Goal: Task Accomplishment & Management: Complete application form

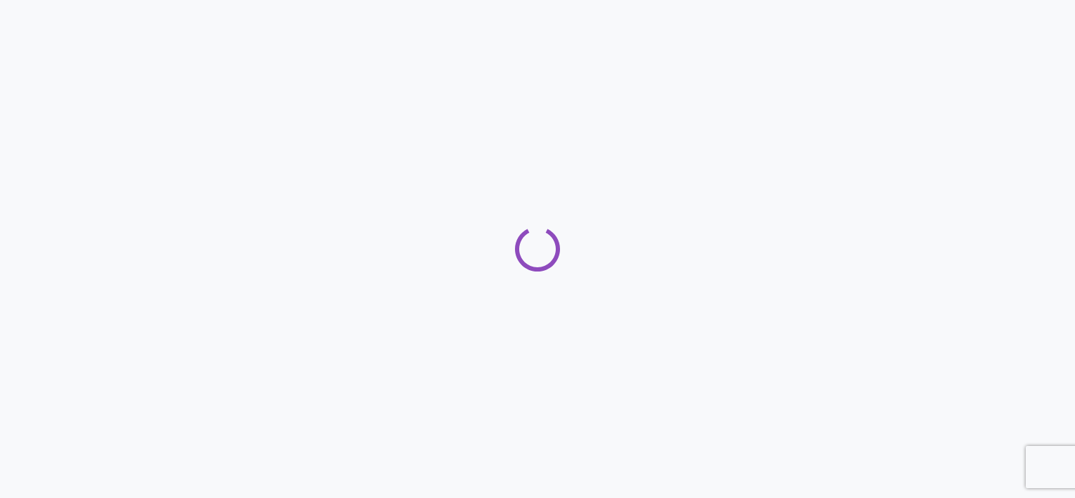
click at [878, 355] on div at bounding box center [537, 249] width 1075 height 498
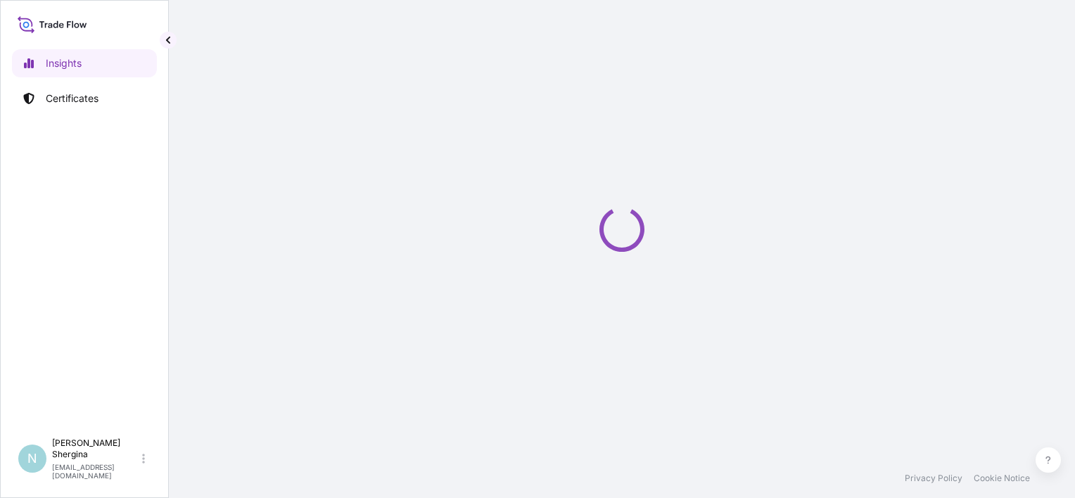
select select "2025"
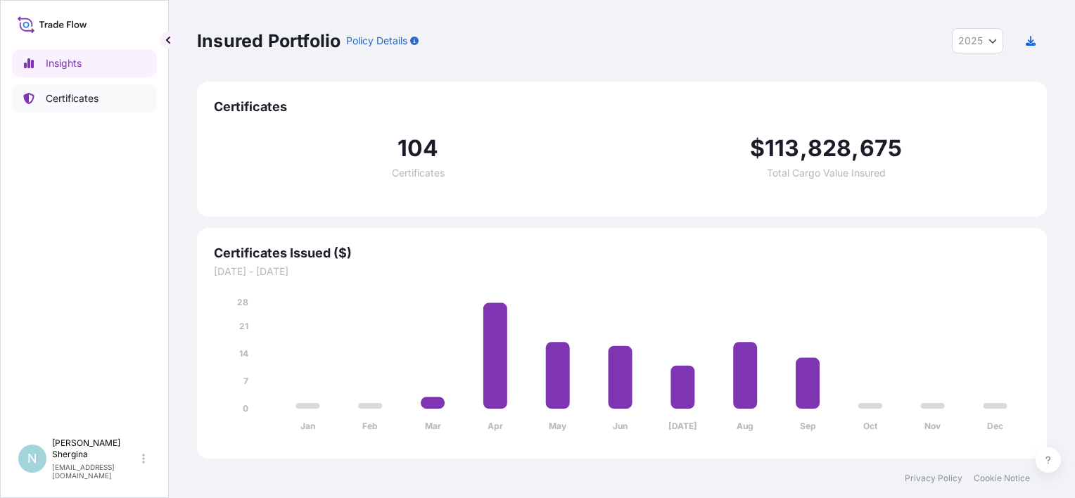
click at [88, 86] on link "Certificates" at bounding box center [84, 98] width 145 height 28
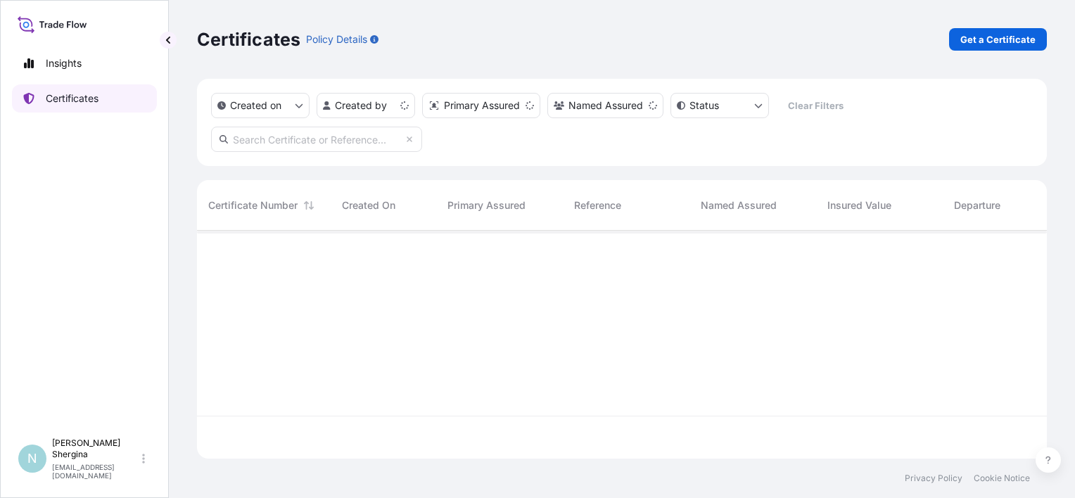
scroll to position [225, 839]
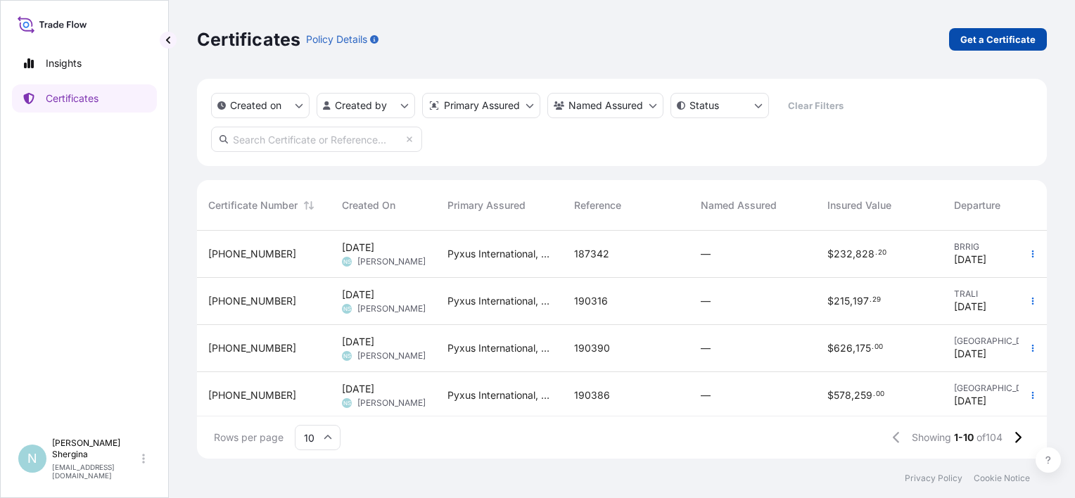
click at [977, 46] on p "Get a Certificate" at bounding box center [998, 39] width 75 height 14
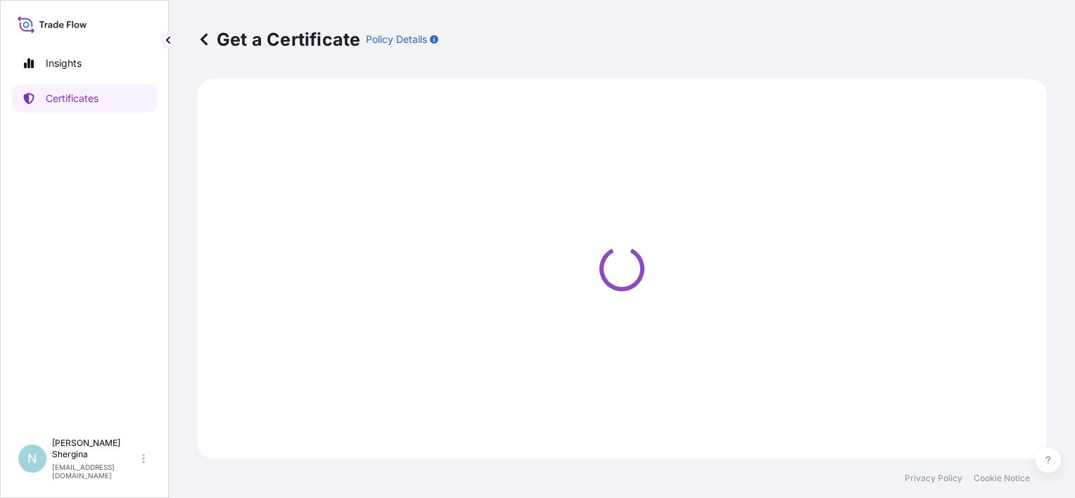
select select "Ocean Vessel"
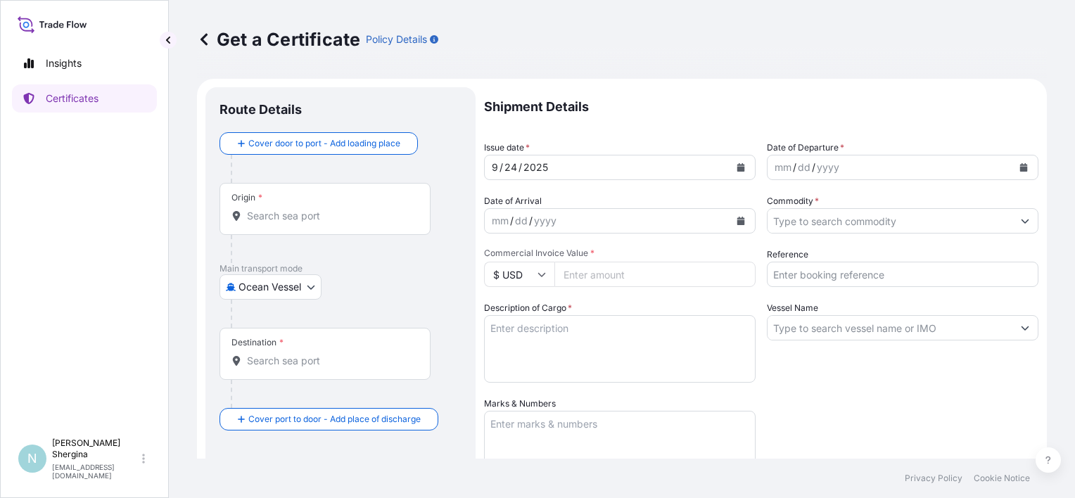
click at [775, 164] on div "mm" at bounding box center [783, 167] width 20 height 17
click at [808, 279] on input "Reference" at bounding box center [903, 274] width 272 height 25
paste input "190748"
type input "190748"
click at [830, 229] on input "Commodity *" at bounding box center [890, 220] width 245 height 25
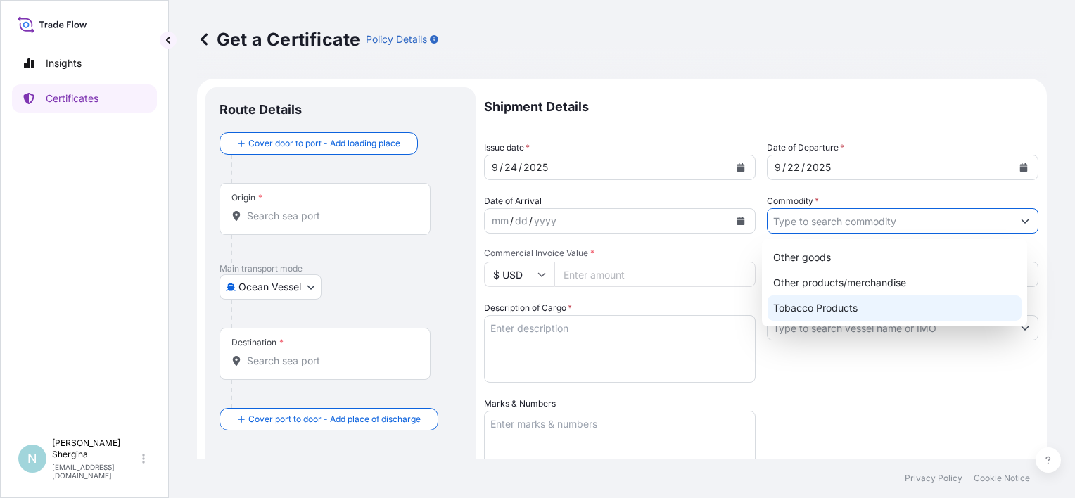
click at [828, 301] on div "Tobacco Products" at bounding box center [895, 308] width 254 height 25
type input "Tobacco Products"
click at [585, 281] on input "Commercial Invoice Value *" at bounding box center [655, 274] width 201 height 25
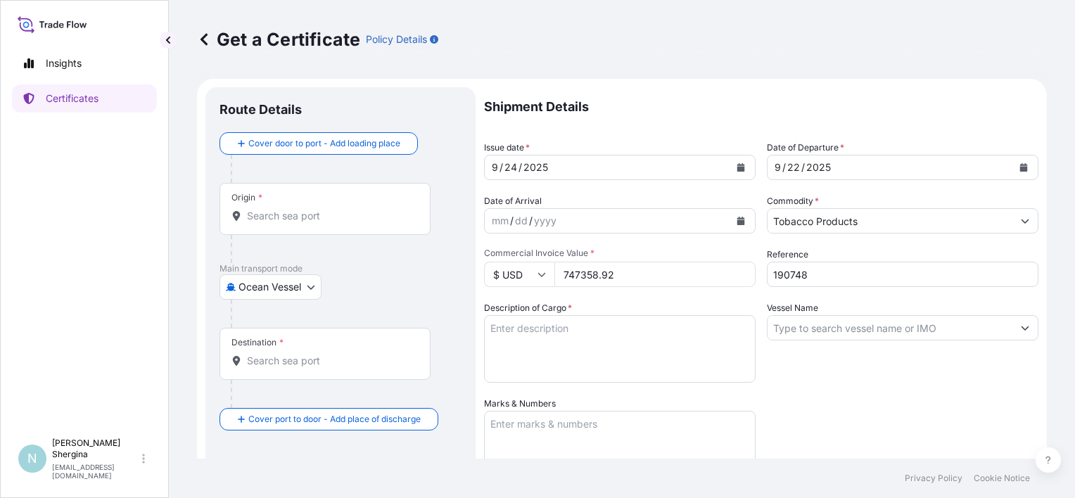
type input "747358.92"
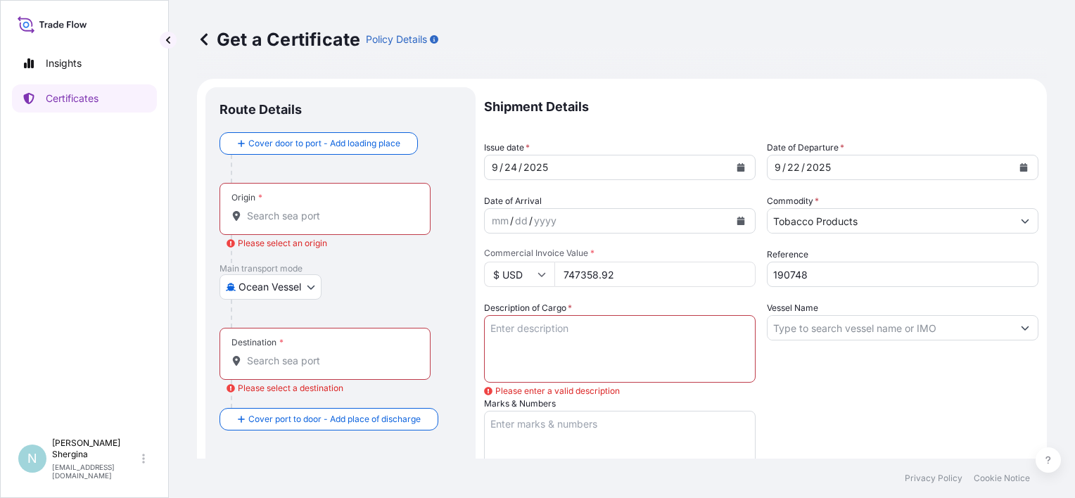
click at [808, 343] on div "Vessel Name" at bounding box center [903, 342] width 272 height 82
click at [778, 336] on input "Vessel Name" at bounding box center [890, 327] width 245 height 25
paste input "KMTC PUSAN V.2510N"
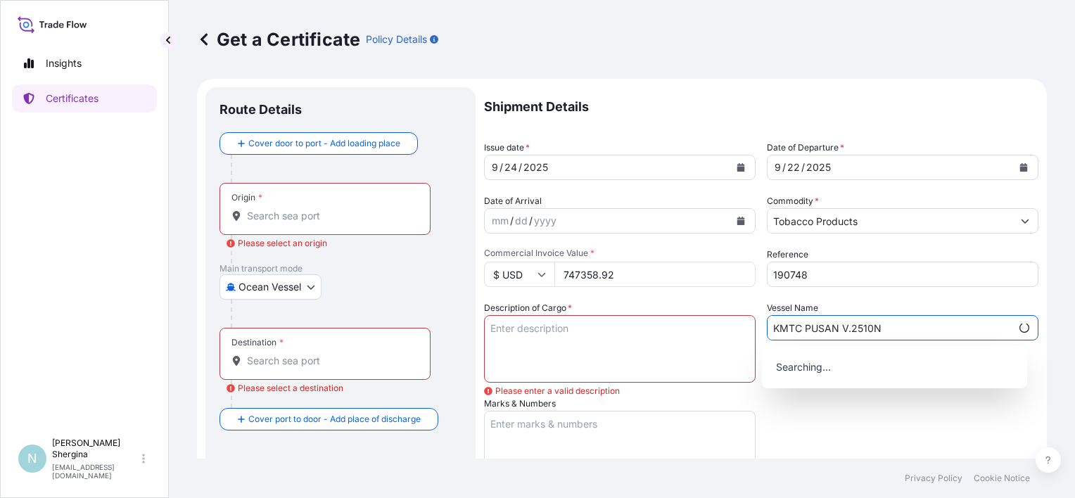
type input "KMTC PUSAN V.2510N"
click at [804, 424] on div "Shipment Details Issue date * [DATE] Date of Departure * [DATE] Date of Arrival…" at bounding box center [761, 402] width 555 height 631
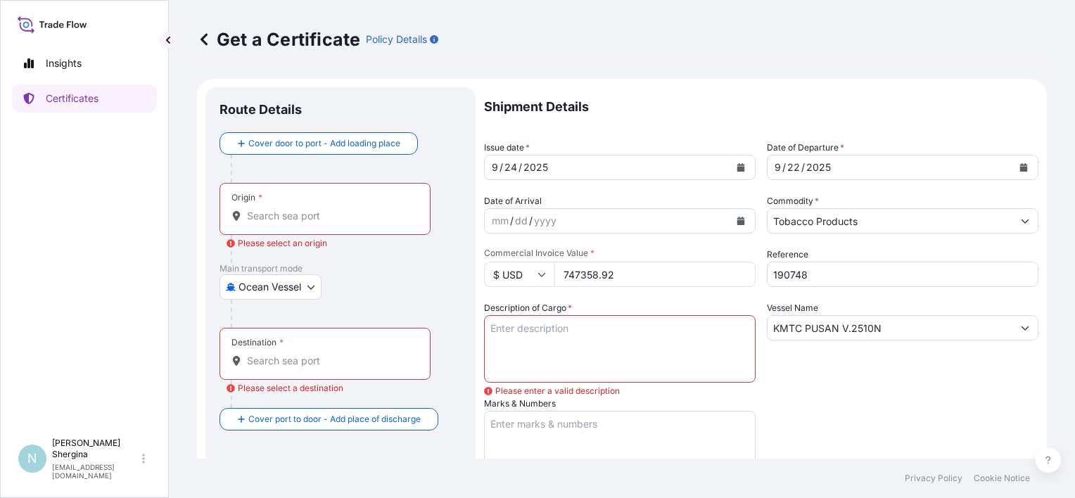
click at [616, 346] on textarea "Description of Cargo *" at bounding box center [620, 349] width 272 height 68
paste textarea "594 cartons - 83.160 Kgs Nett UNMANUFACTURED TOBACCO LEAF GRADE : TO5"
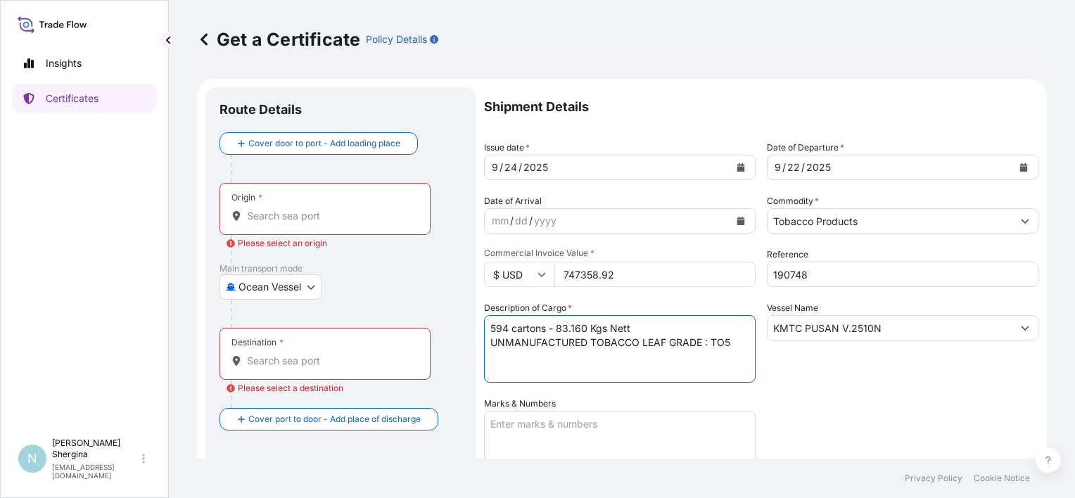
type textarea "594 cartons - 83.160 Kgs Nett UNMANUFACTURED TOBACCO LEAF GRADE : TO5"
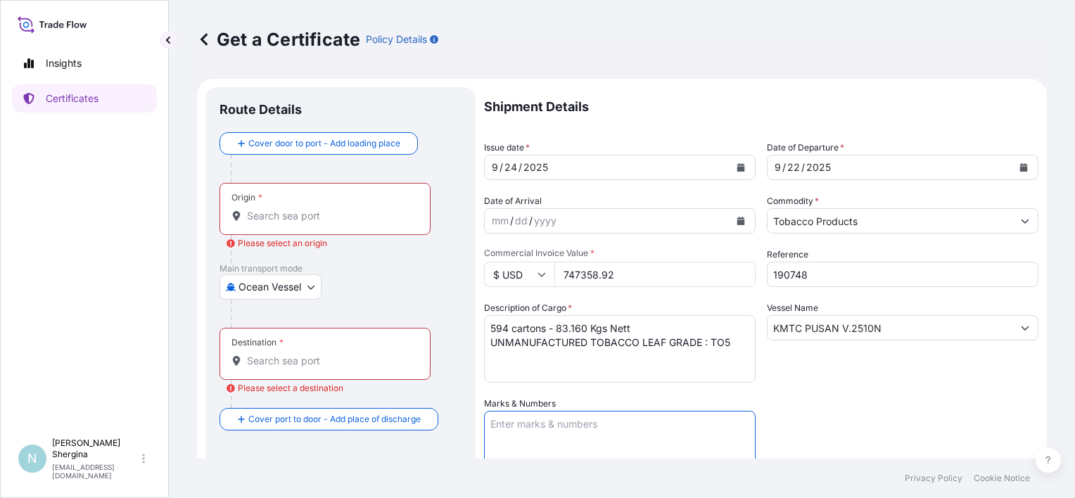
click at [557, 429] on textarea "Marks & Numbers" at bounding box center [620, 446] width 272 height 70
paste textarea "TO5 CROP 2025 1-594 Gross Kgs: 153.5 Tare: 13.5 Net Kgs: 140"
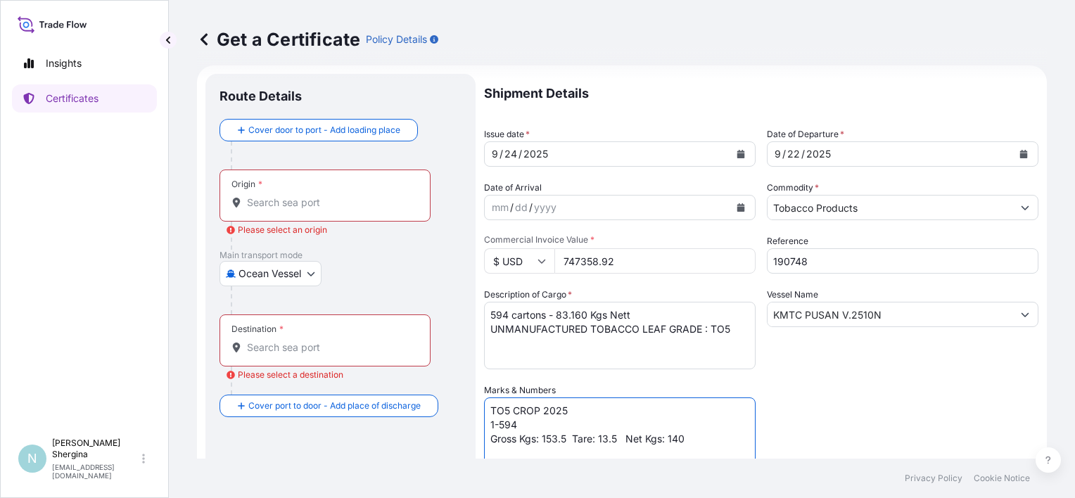
type textarea "TO5 CROP 2025 1-594 Gross Kgs: 153.5 Tare: 13.5 Net Kgs: 140"
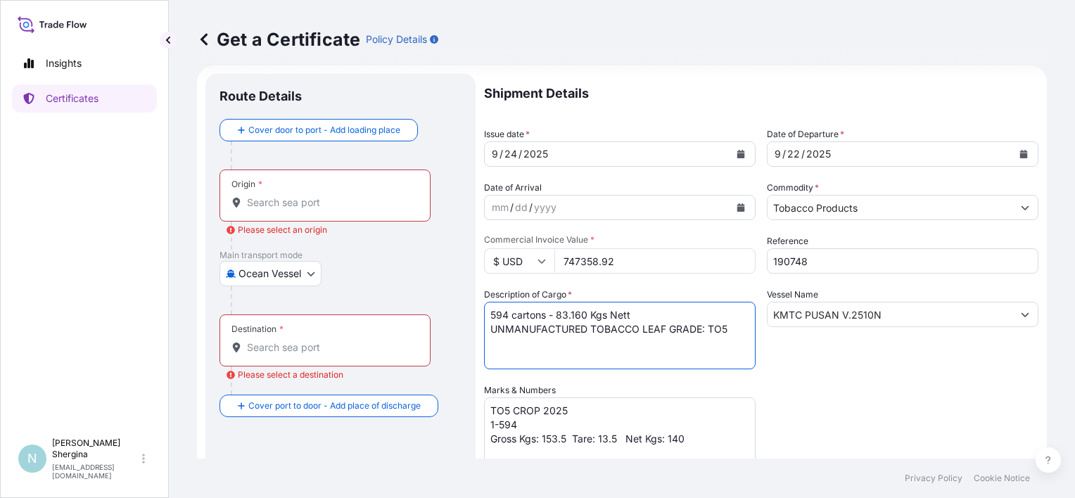
type textarea "594 cartons - 83.160 Kgs Nett UNMANUFACTURED TOBACCO LEAF GRADE: TO5"
click at [831, 413] on div "Shipment Details Issue date * [DATE] Date of Departure * [DATE] Date of Arrival…" at bounding box center [761, 389] width 555 height 631
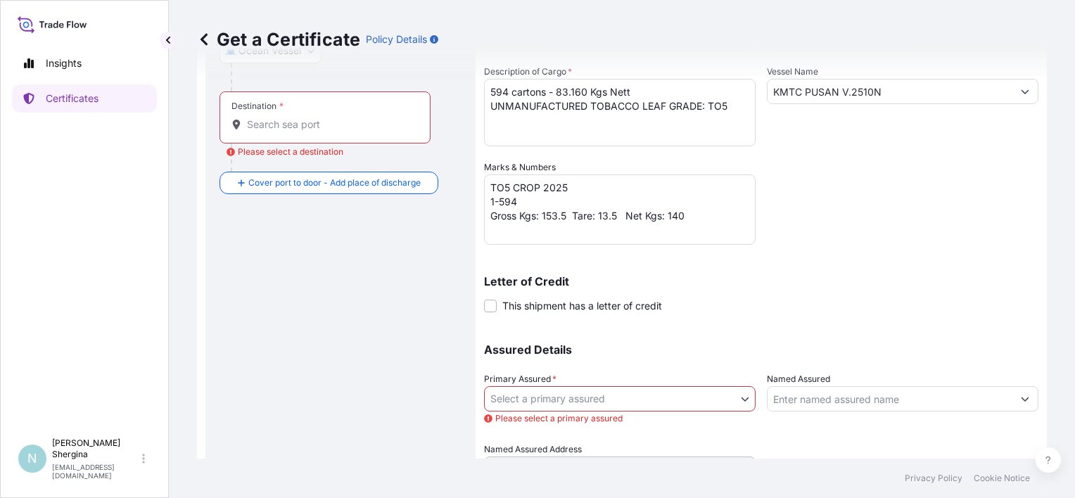
scroll to position [295, 0]
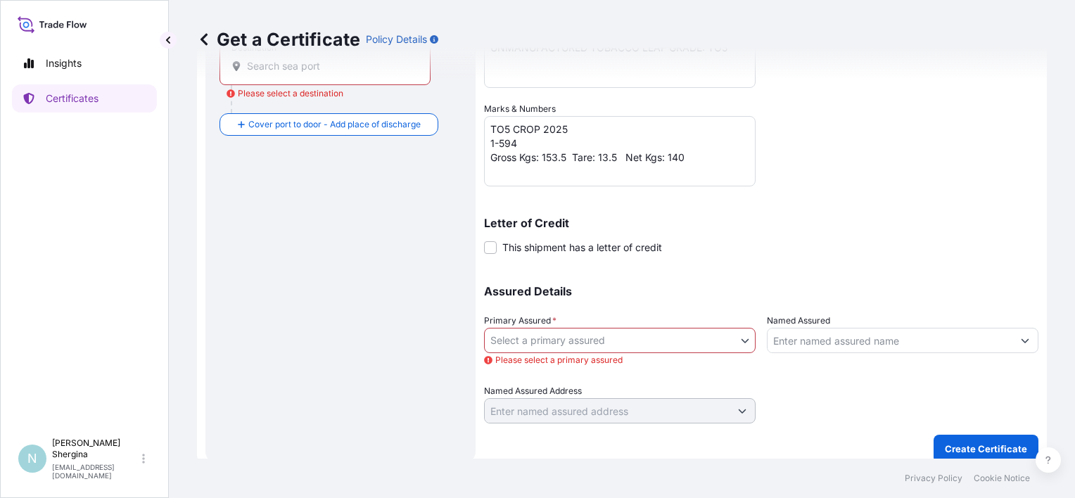
click at [618, 346] on body "Insights Certificates N [PERSON_NAME] [EMAIL_ADDRESS][DOMAIN_NAME] Get a Certif…" at bounding box center [537, 249] width 1075 height 498
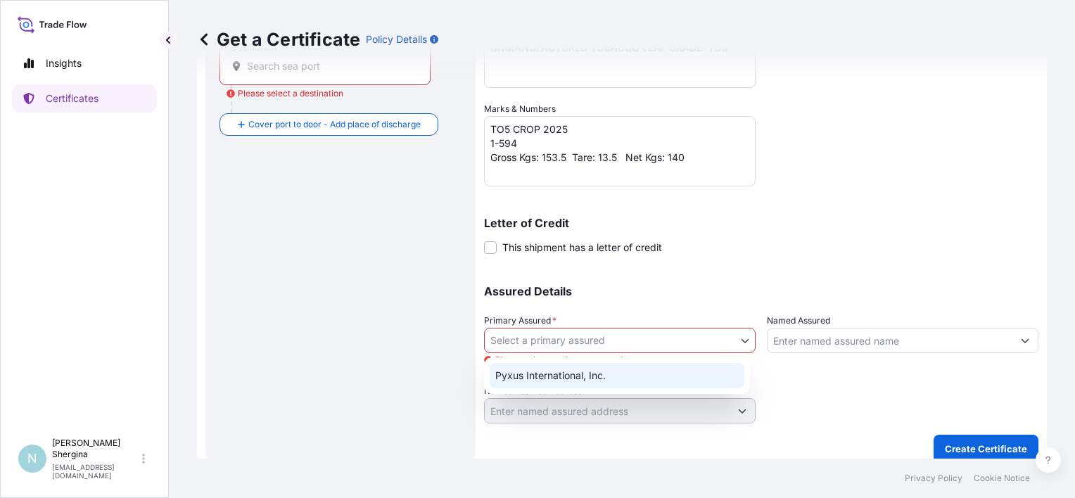
click at [618, 367] on div "Pyxus International, Inc." at bounding box center [617, 375] width 255 height 25
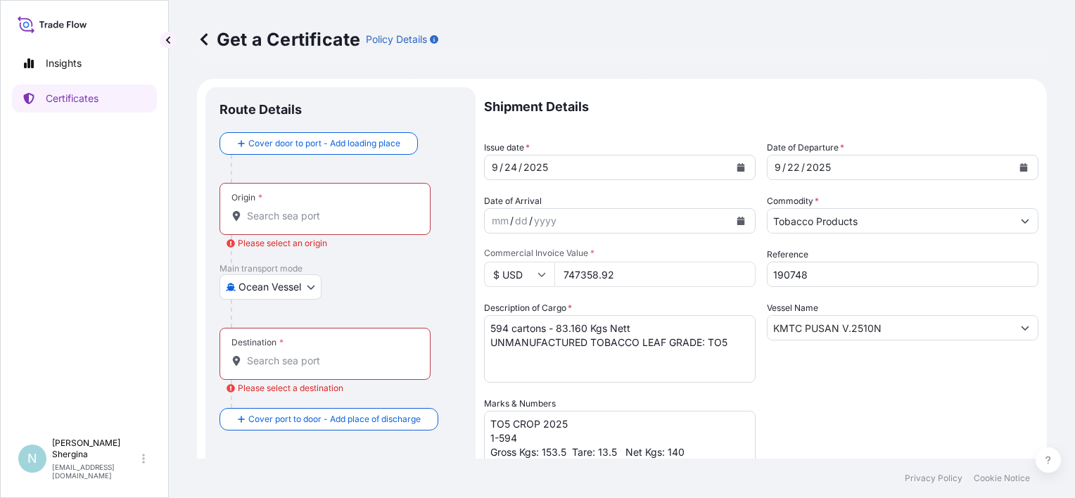
scroll to position [0, 0]
click at [301, 224] on div "Origin *" at bounding box center [325, 209] width 211 height 52
click at [301, 223] on input "Origin * Please select an origin" at bounding box center [330, 216] width 166 height 14
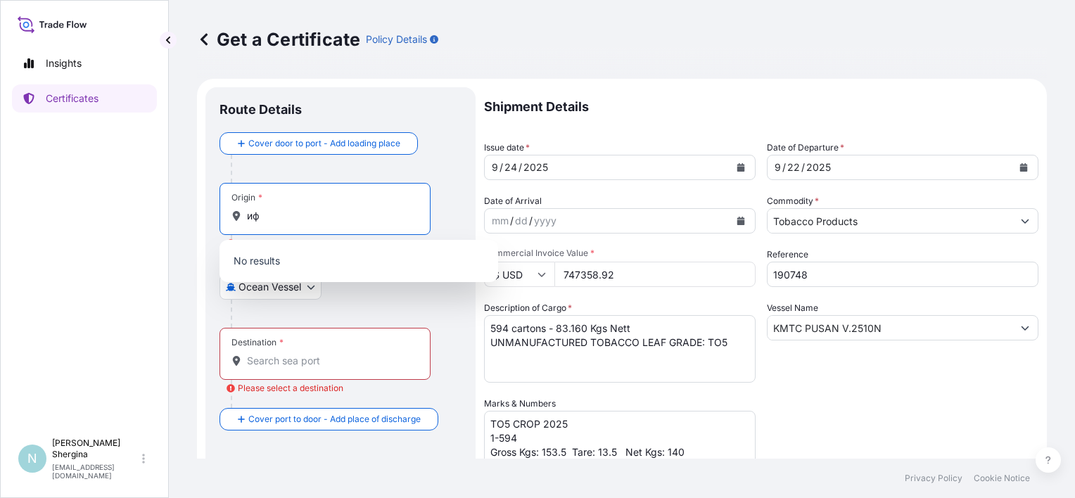
type input "и"
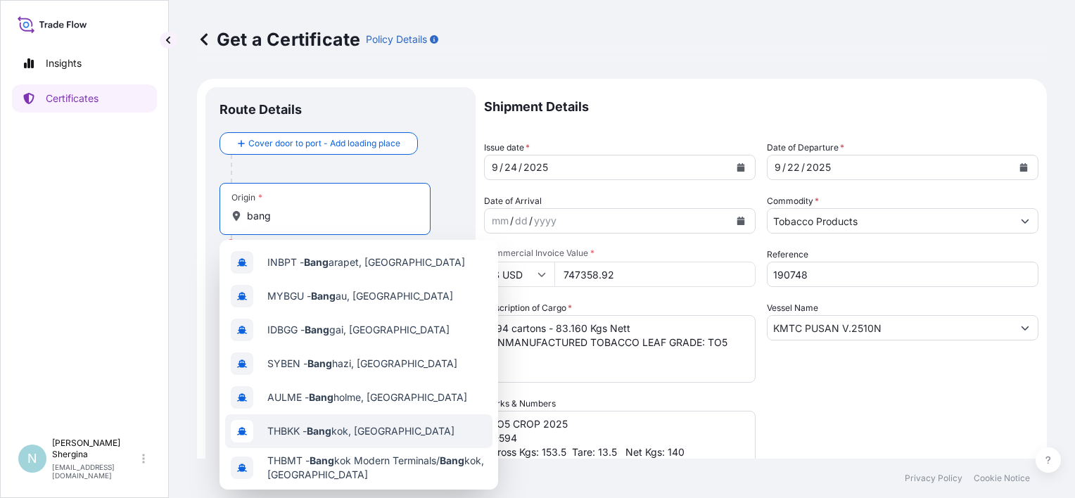
click at [327, 420] on div "THBKK - [GEOGRAPHIC_DATA], [GEOGRAPHIC_DATA]" at bounding box center [358, 431] width 267 height 34
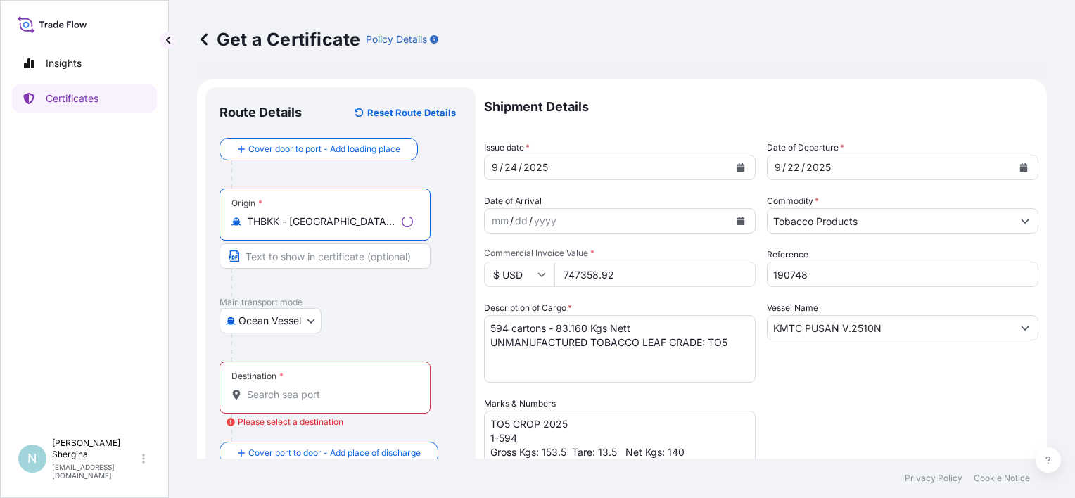
type input "THBKK - [GEOGRAPHIC_DATA], [GEOGRAPHIC_DATA]"
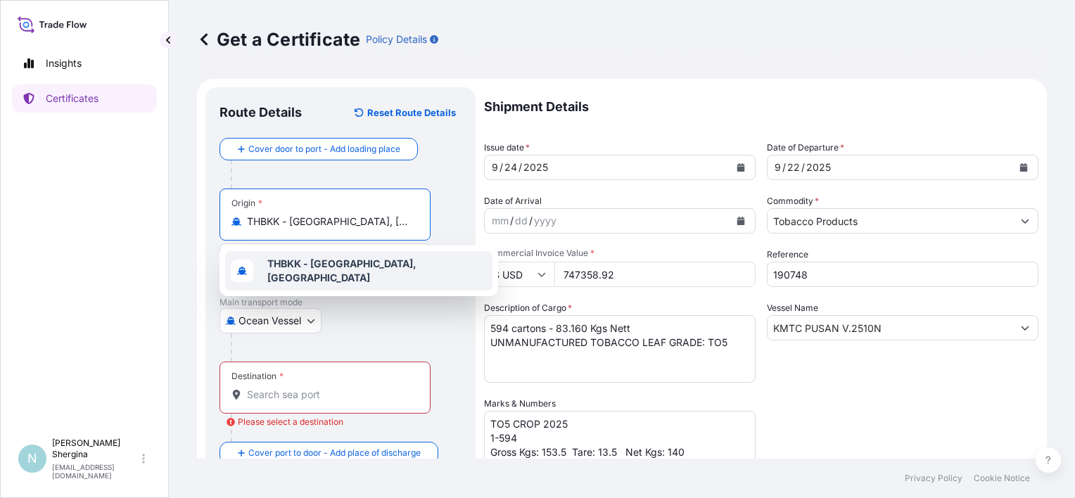
click at [358, 271] on b "THBKK - [GEOGRAPHIC_DATA], [GEOGRAPHIC_DATA]" at bounding box center [341, 271] width 149 height 26
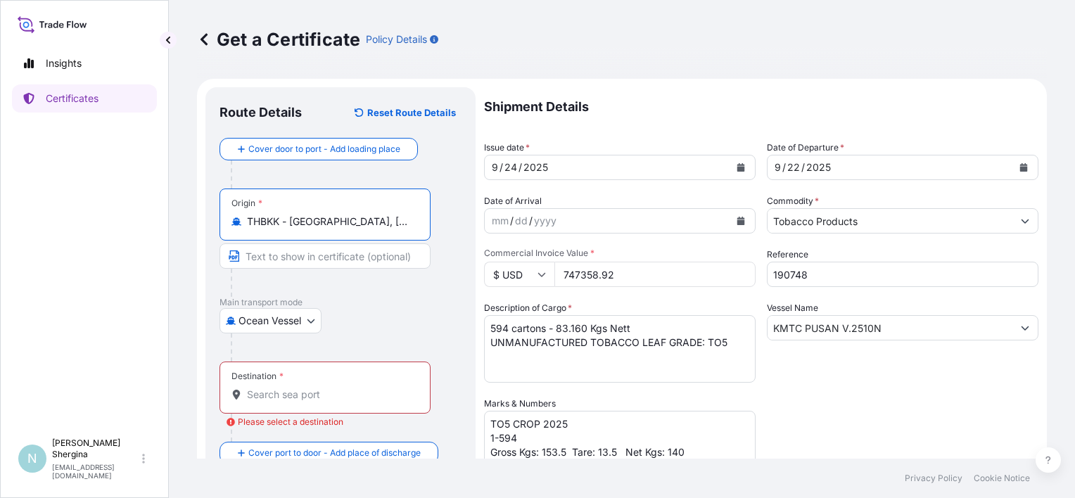
click at [324, 386] on div "Destination *" at bounding box center [325, 388] width 211 height 52
click at [324, 388] on input "Destination * Please select a destination" at bounding box center [330, 395] width 166 height 14
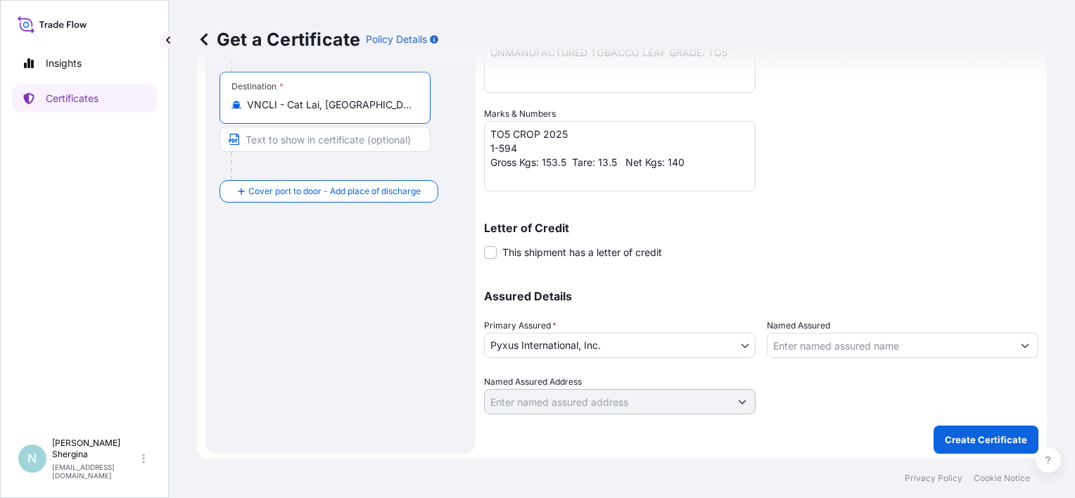
scroll to position [293, 0]
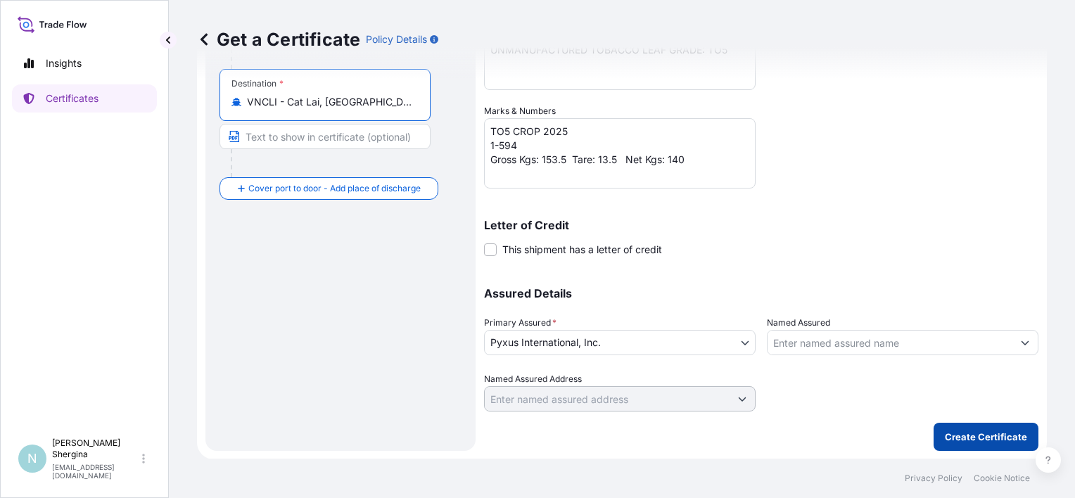
type input "VNCLI - Cat Lai, [GEOGRAPHIC_DATA]"
click at [945, 434] on p "Create Certificate" at bounding box center [986, 437] width 82 height 14
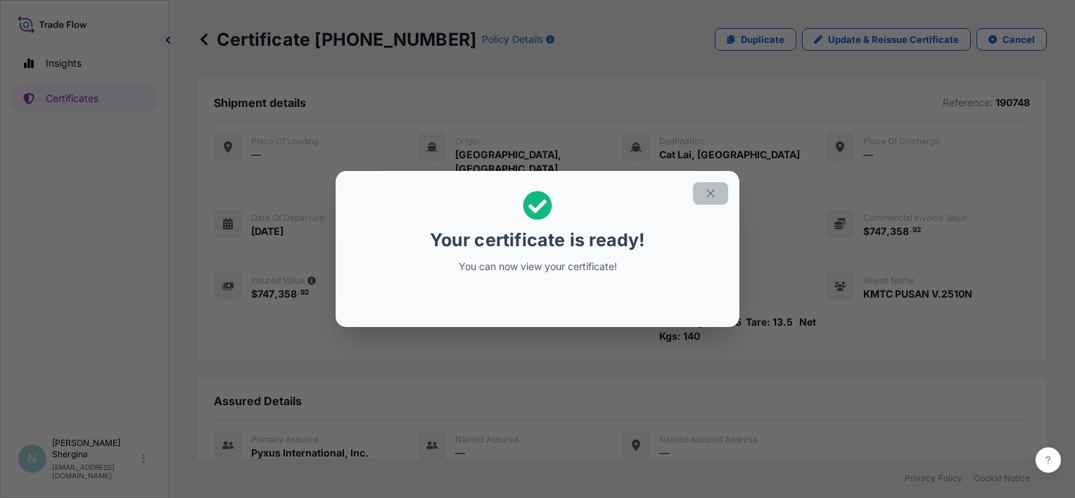
click at [704, 196] on icon "button" at bounding box center [710, 193] width 13 height 13
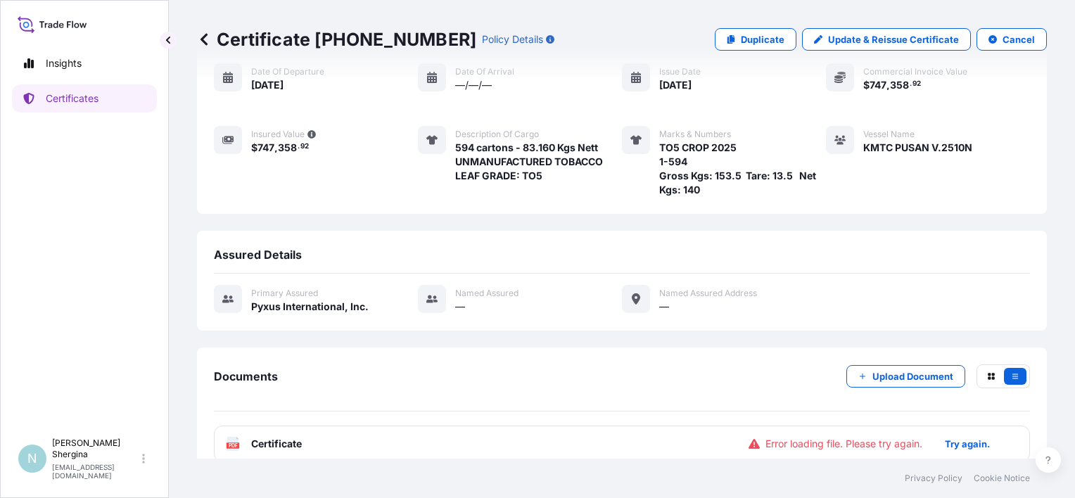
scroll to position [149, 0]
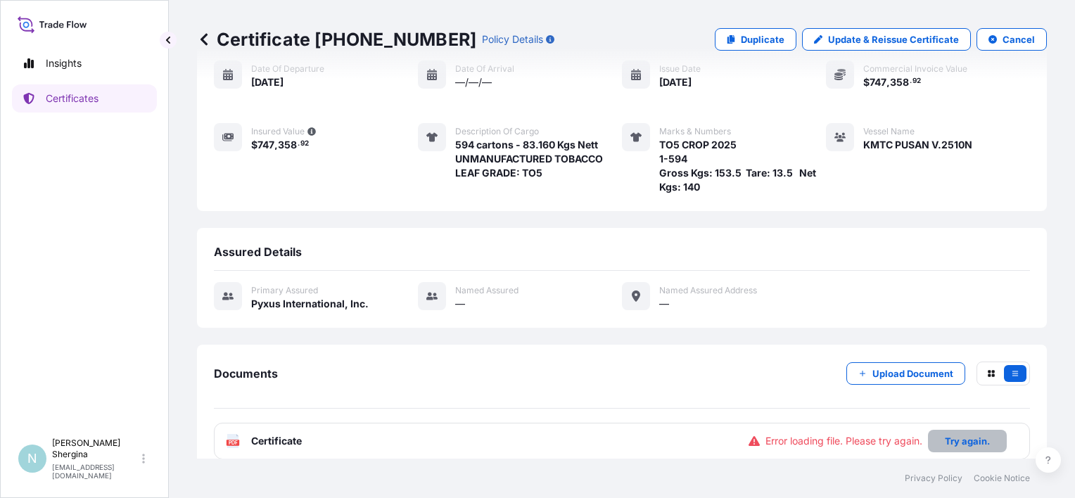
click at [945, 434] on p "Try again." at bounding box center [967, 441] width 45 height 14
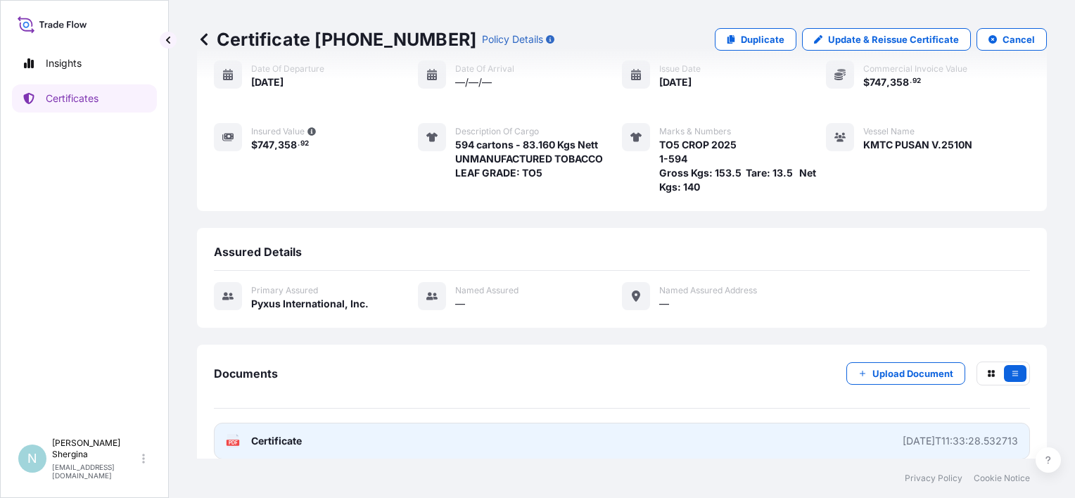
click at [792, 423] on link "PDF Certificate [DATE]T11:33:28.532713" at bounding box center [622, 441] width 816 height 37
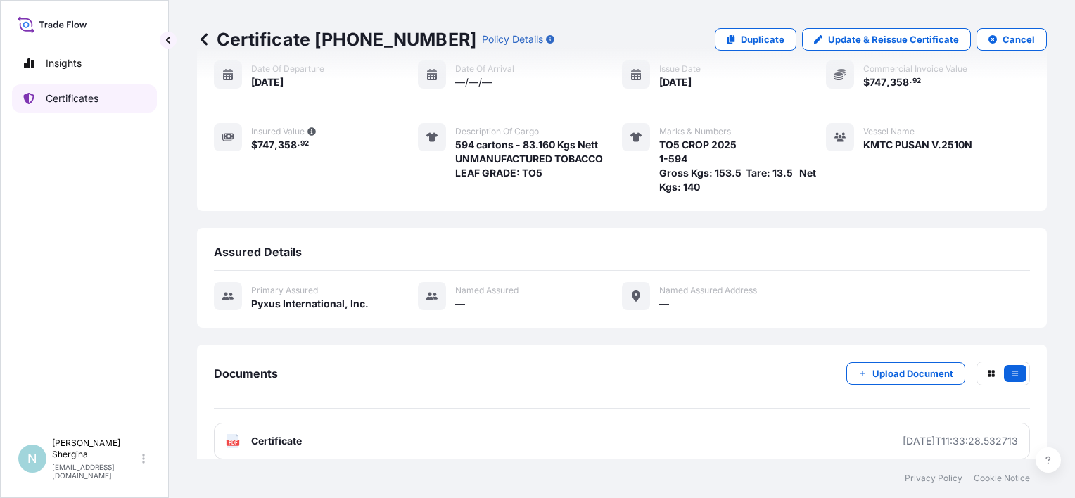
click at [105, 100] on link "Certificates" at bounding box center [84, 98] width 145 height 28
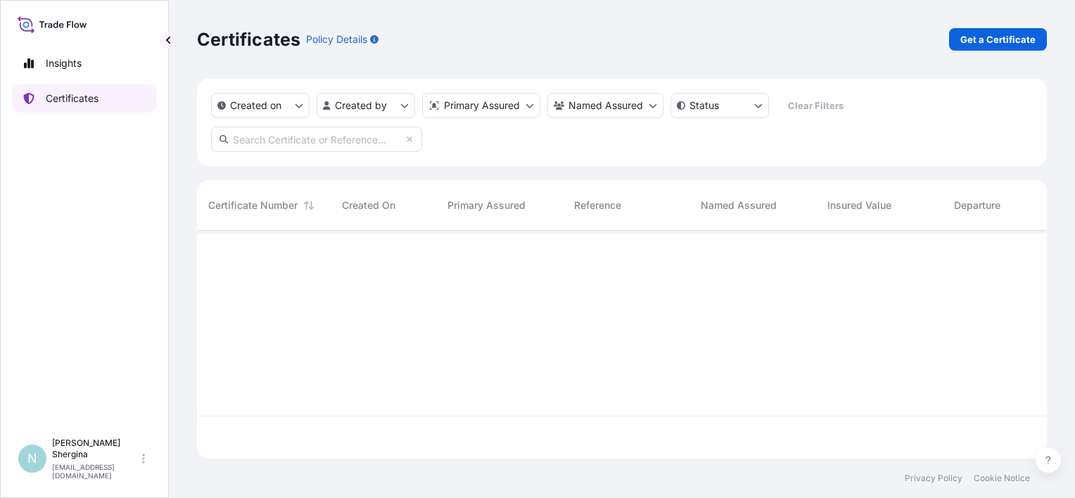
scroll to position [225, 839]
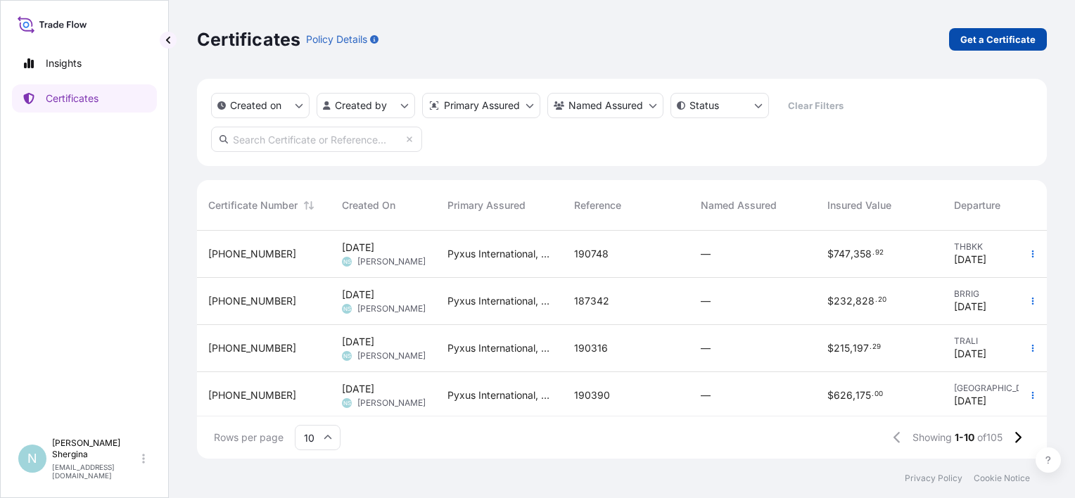
click at [1022, 45] on p "Get a Certificate" at bounding box center [998, 39] width 75 height 14
select select "Ocean Vessel"
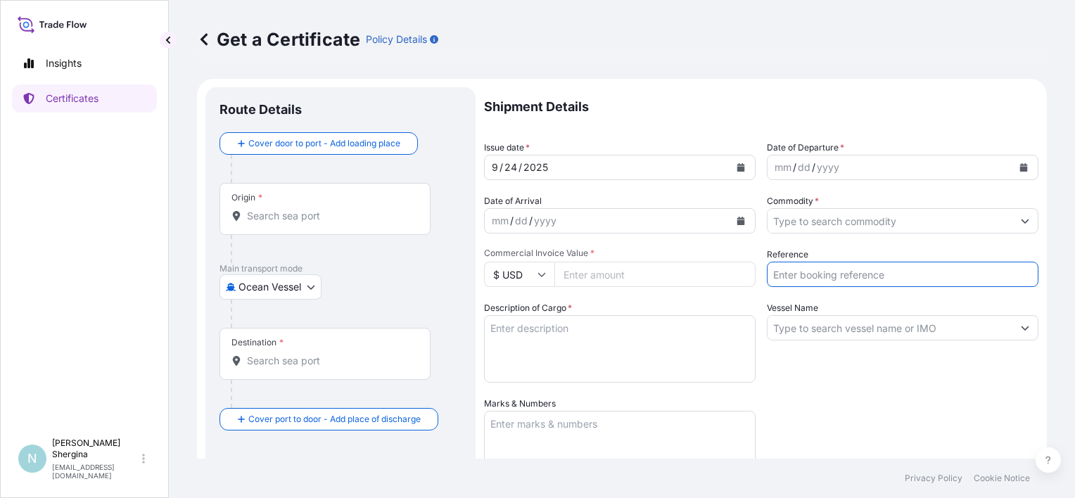
click at [813, 270] on input "Reference" at bounding box center [903, 274] width 272 height 25
paste input "189218"
type input "189218"
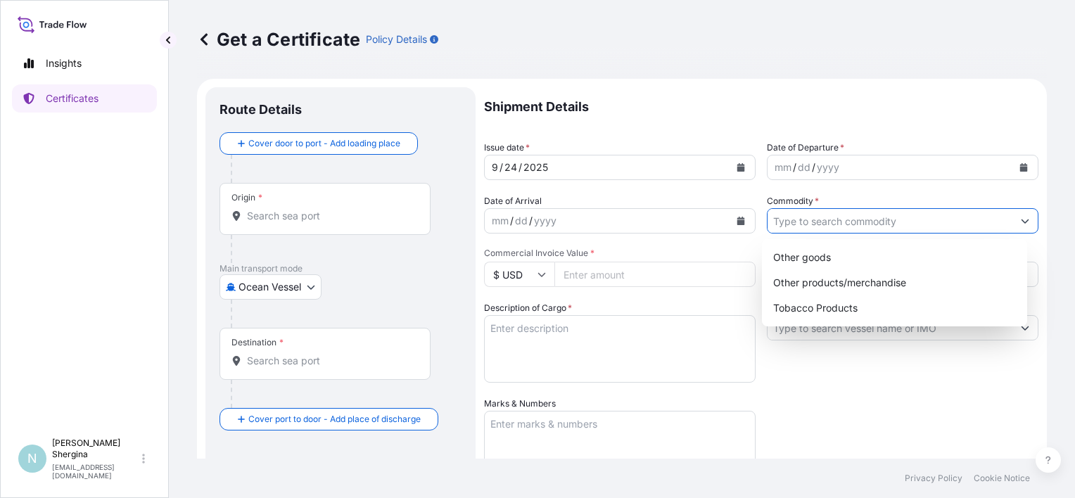
click at [825, 220] on input "Commodity *" at bounding box center [890, 220] width 245 height 25
click at [835, 306] on div "Tobacco Products" at bounding box center [895, 308] width 254 height 25
type input "Tobacco Products"
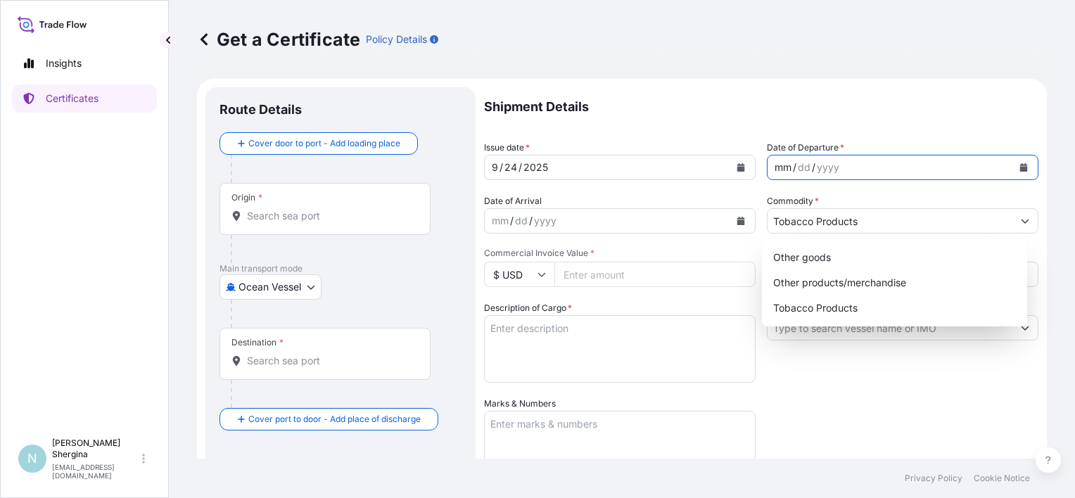
click at [793, 162] on div "/" at bounding box center [795, 167] width 4 height 17
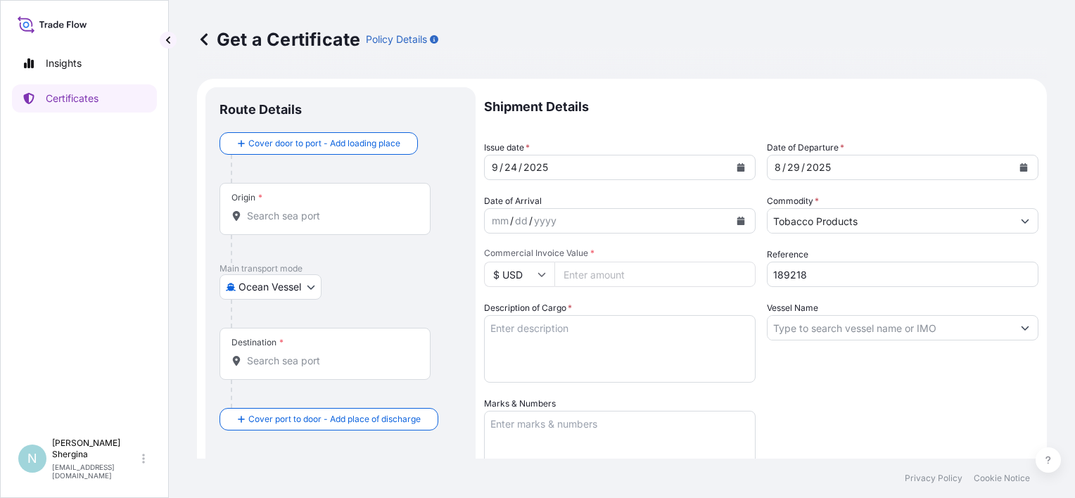
click at [827, 395] on div "Shipment Details Issue date * [DATE] Date of Departure * [DATE] Date of Arrival…" at bounding box center [761, 395] width 555 height 617
click at [666, 281] on input "Commercial Invoice Value *" at bounding box center [655, 274] width 201 height 25
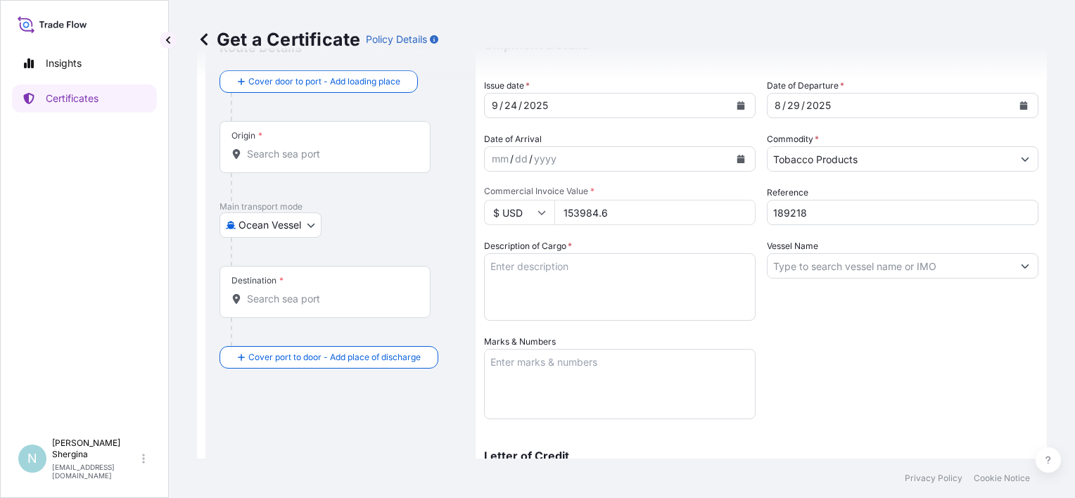
scroll to position [141, 0]
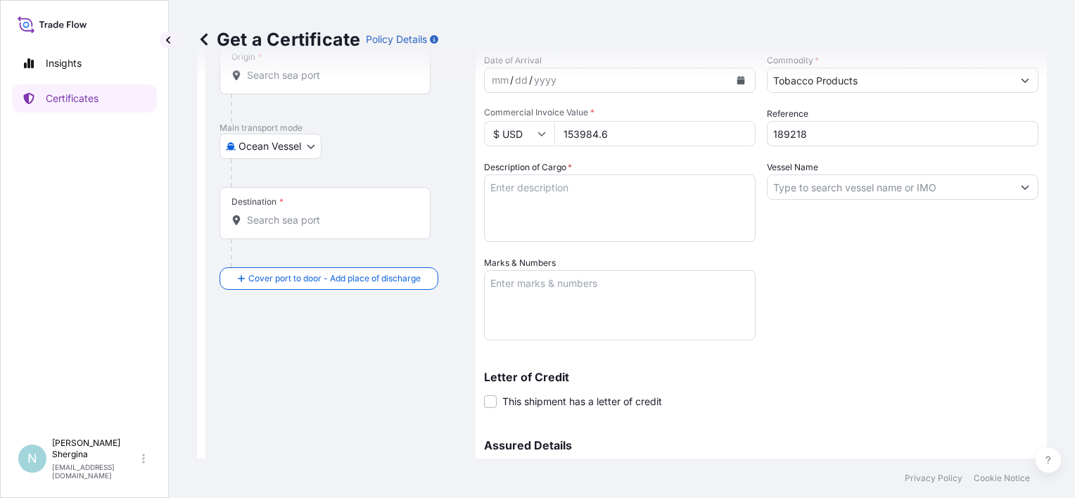
type input "153984.6"
click at [540, 210] on textarea "Description of Cargo *" at bounding box center [620, 209] width 272 height 68
paste textarea "99 cartons - 19.800 Kgs Nett UNMANUFACTURED TOBACCO LEAF GRADE : TZVL3MT"
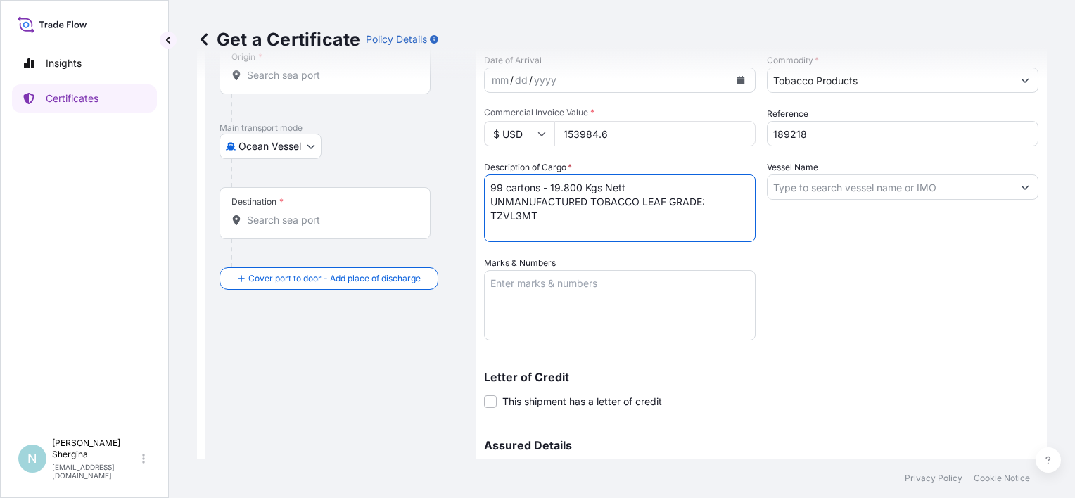
type textarea "99 cartons - 19.800 Kgs Nett UNMANUFACTURED TOBACCO LEAF GRADE: TZVL3MT"
click at [560, 290] on textarea "Marks & Numbers" at bounding box center [620, 305] width 272 height 70
paste textarea "TZVL3MT CROP 2025 1-99 Gross Kgs: 200.0 Tare: 13.4 Net Kgs: 213.40"
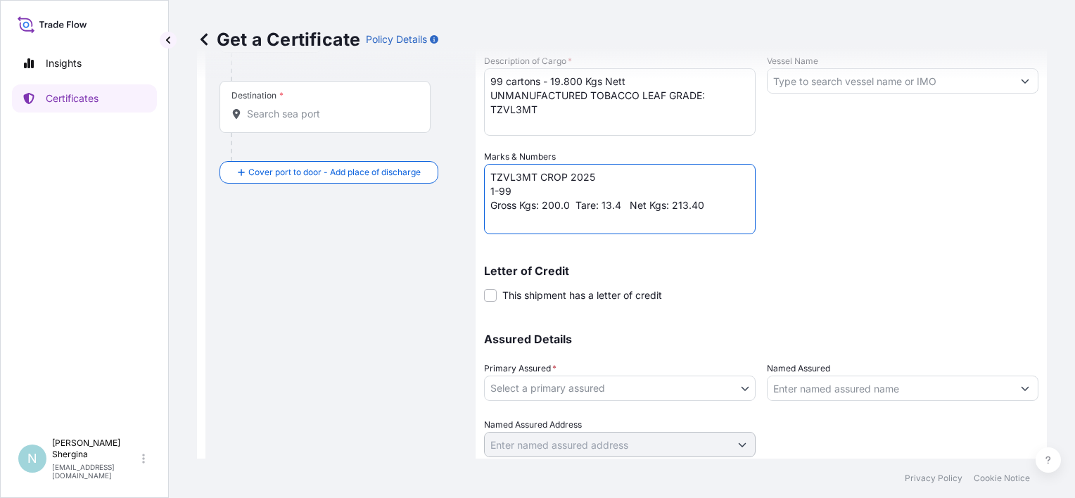
scroll to position [281, 0]
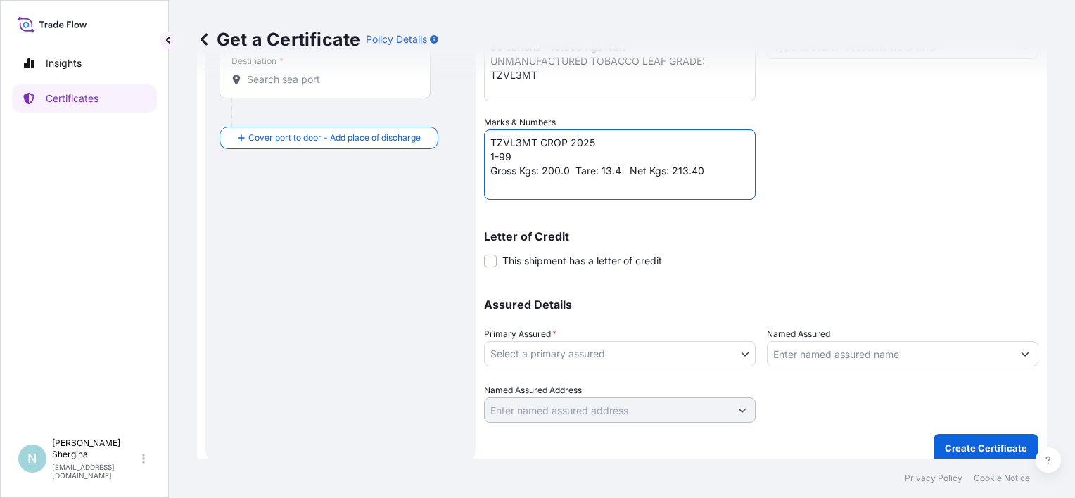
type textarea "TZVL3MT CROP 2025 1-99 Gross Kgs: 200.0 Tare: 13.4 Net Kgs: 213.40"
click at [581, 354] on body "Insights Certificates N [PERSON_NAME] [EMAIL_ADDRESS][DOMAIN_NAME] Get a Certif…" at bounding box center [537, 249] width 1075 height 498
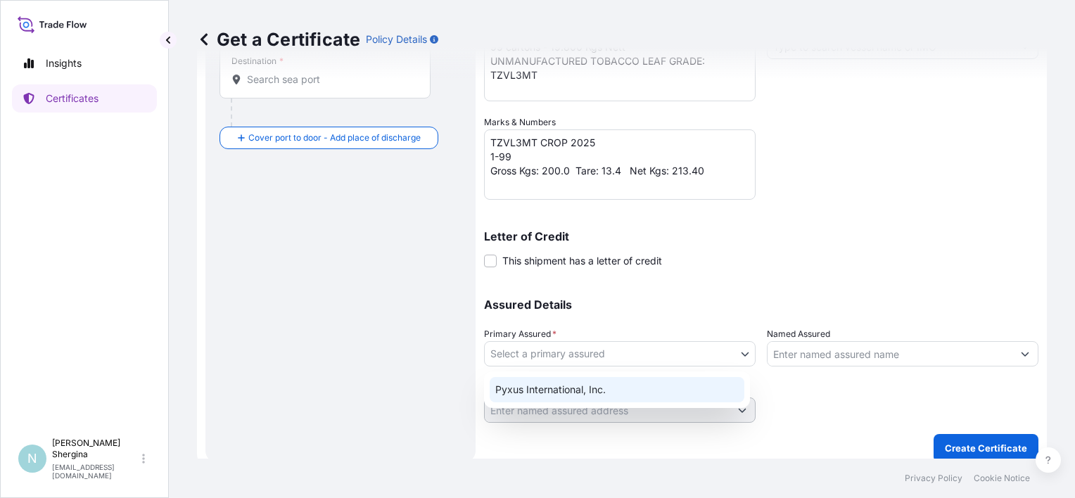
click at [585, 380] on div "Pyxus International, Inc." at bounding box center [617, 389] width 255 height 25
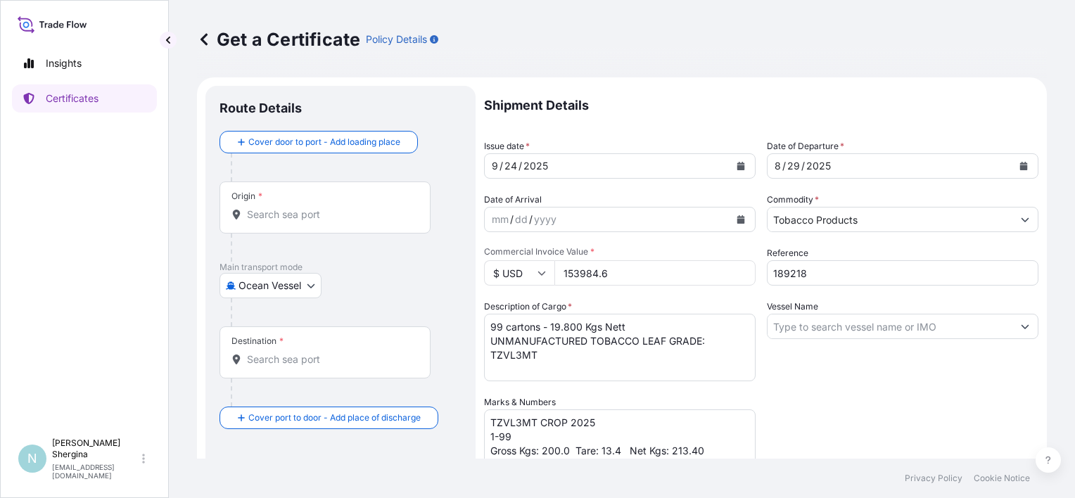
scroll to position [0, 0]
click at [791, 334] on input "Vessel Name" at bounding box center [890, 327] width 245 height 25
paste input "GSL [PERSON_NAME] 530E"
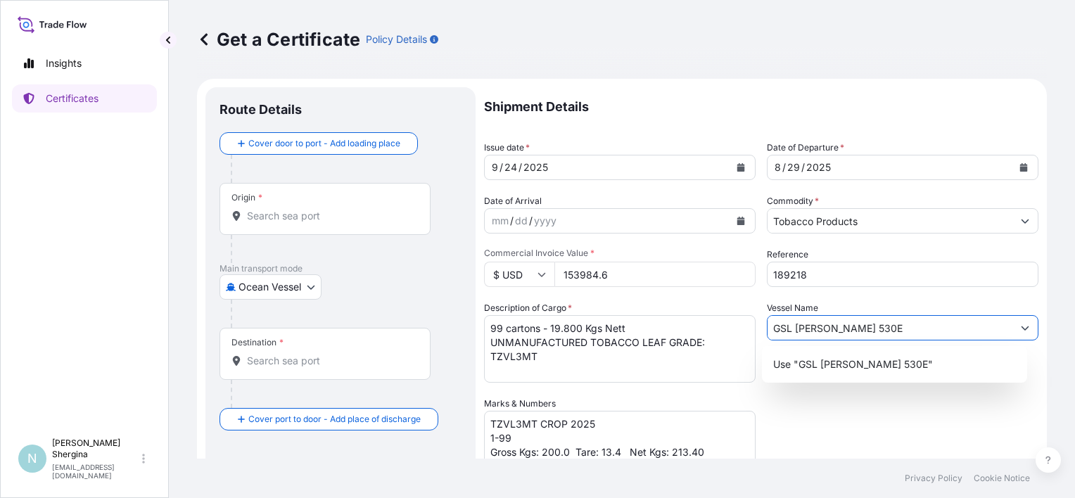
type input "GSL [PERSON_NAME] 530E"
click at [870, 443] on div "Shipment Details Issue date * [DATE] Date of Departure * [DATE] Date of Arrival…" at bounding box center [761, 395] width 555 height 617
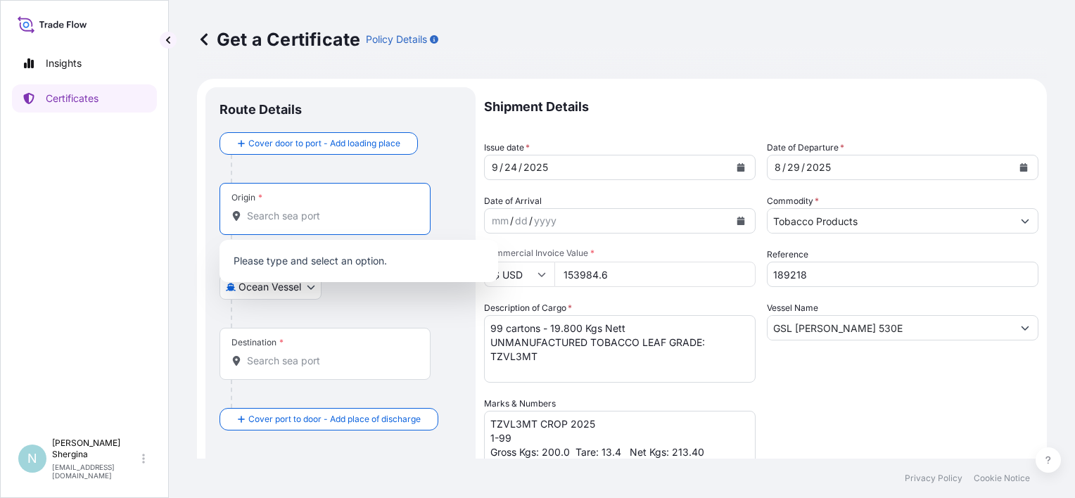
click at [280, 213] on input "Origin *" at bounding box center [330, 216] width 166 height 14
type input "в"
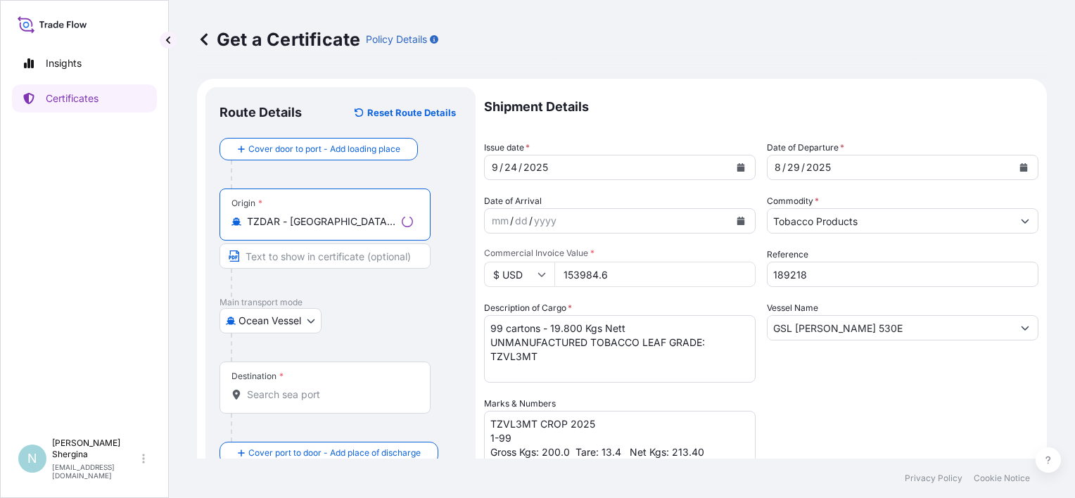
type input "TZDAR - [GEOGRAPHIC_DATA], [GEOGRAPHIC_DATA]"
click at [291, 391] on input "Destination *" at bounding box center [330, 395] width 166 height 14
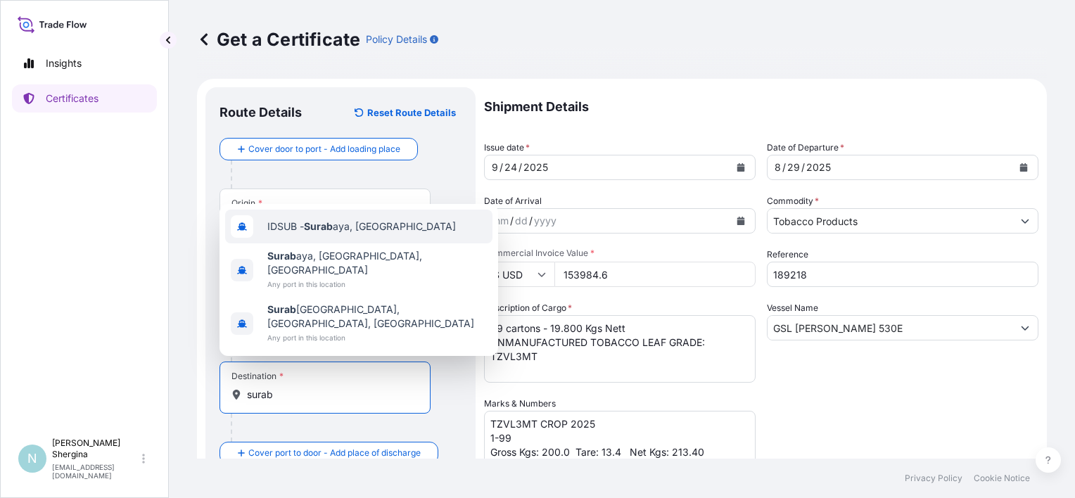
click at [365, 243] on div "IDSUB - Surab aya, [GEOGRAPHIC_DATA]" at bounding box center [358, 227] width 267 height 34
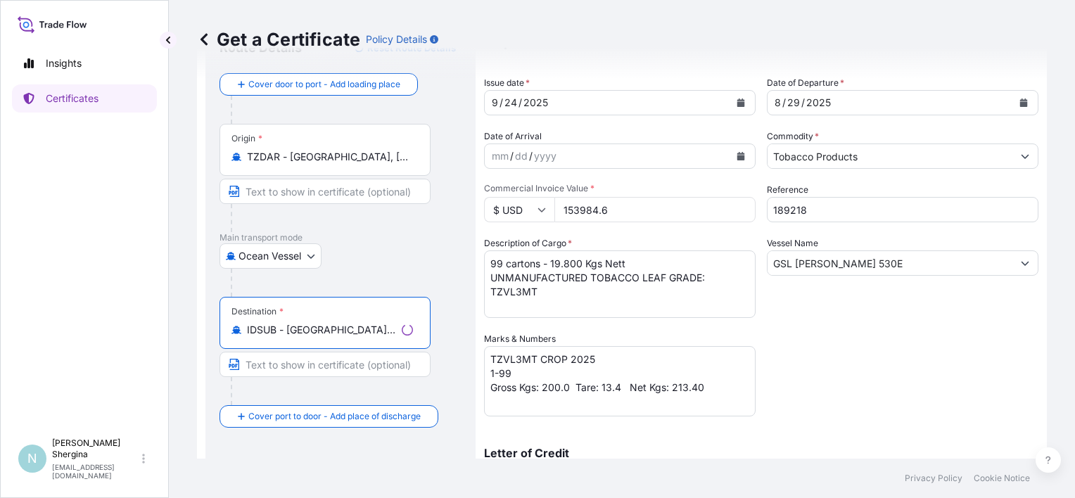
scroll to position [141, 0]
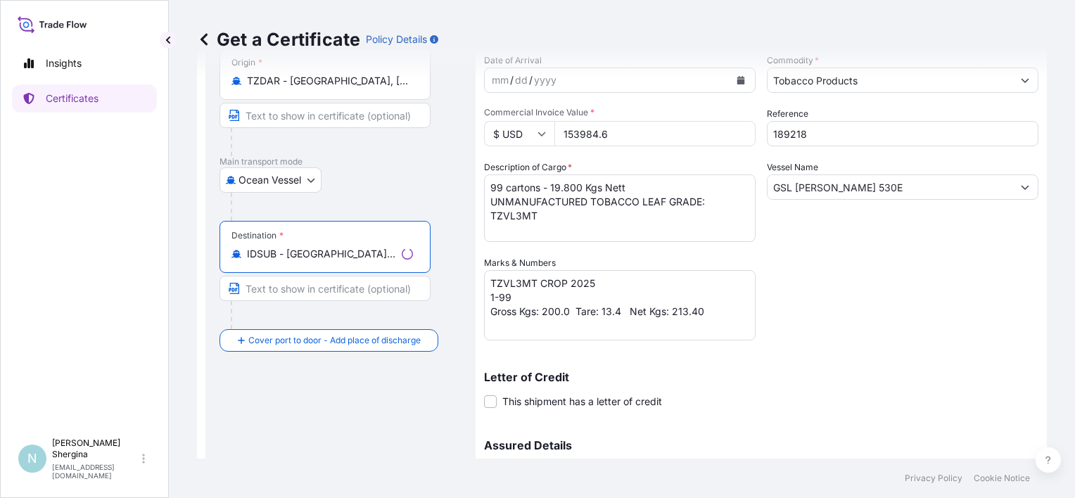
type input "IDSUB - [GEOGRAPHIC_DATA], [GEOGRAPHIC_DATA]"
click at [980, 277] on div "Shipment Details Issue date * [DATE] Date of Departure * [DATE] Date of Arrival…" at bounding box center [761, 255] width 555 height 617
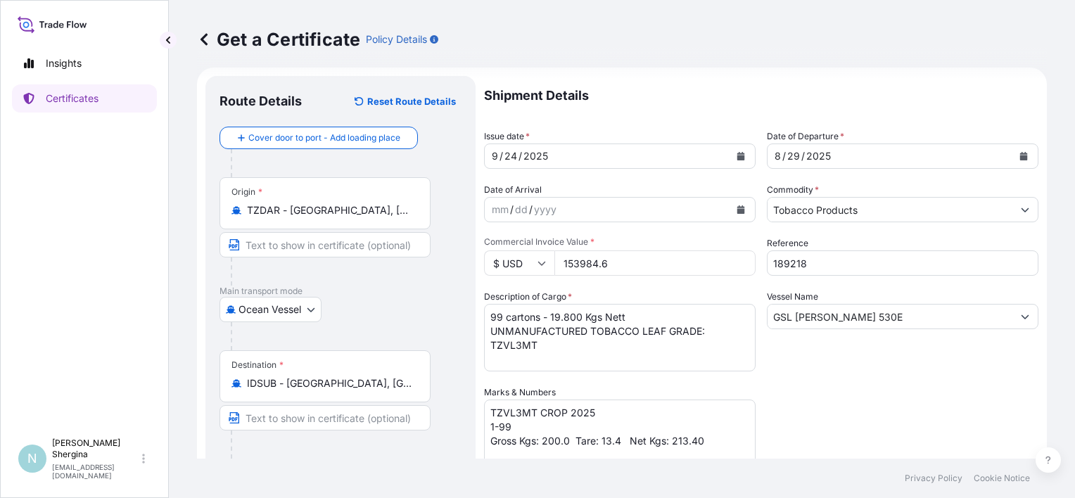
scroll to position [293, 0]
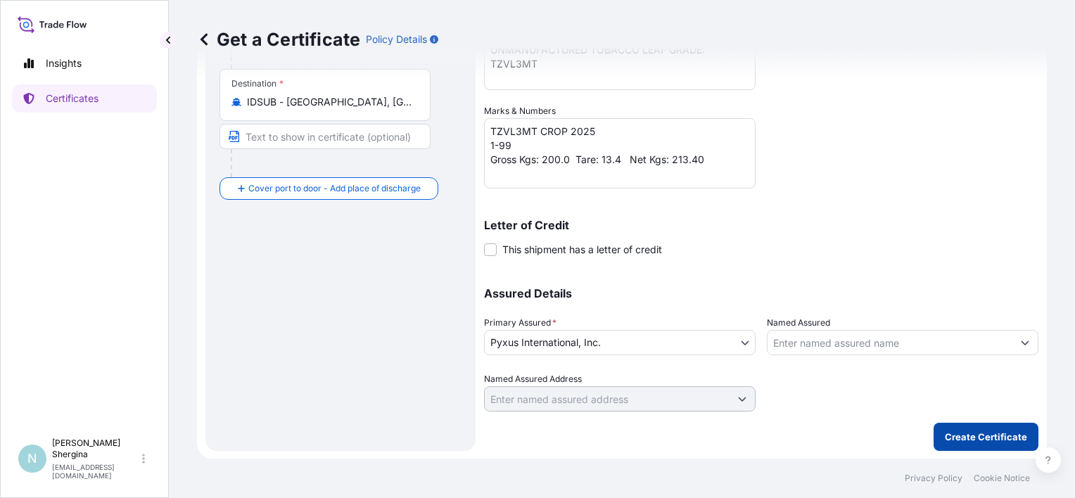
click at [944, 427] on button "Create Certificate" at bounding box center [986, 437] width 105 height 28
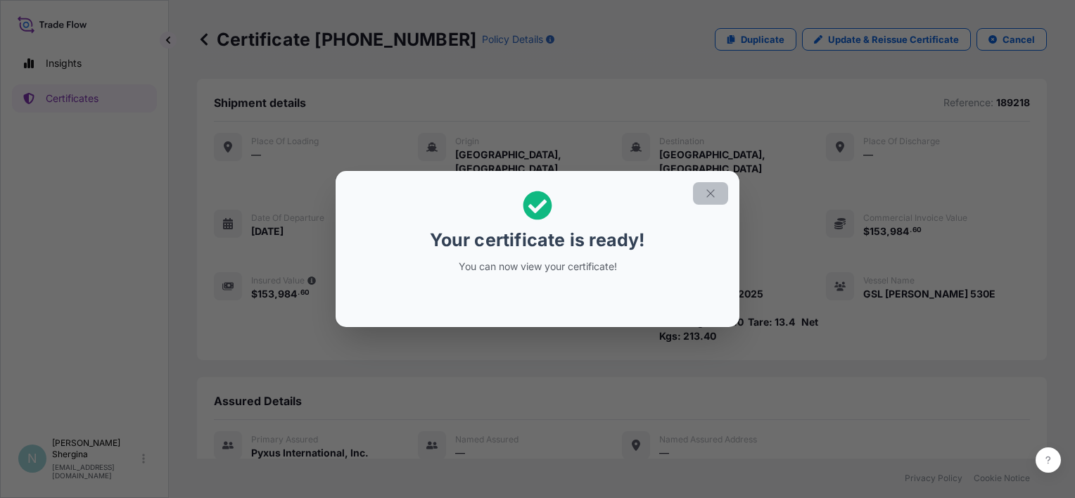
click at [702, 196] on button "button" at bounding box center [710, 193] width 35 height 23
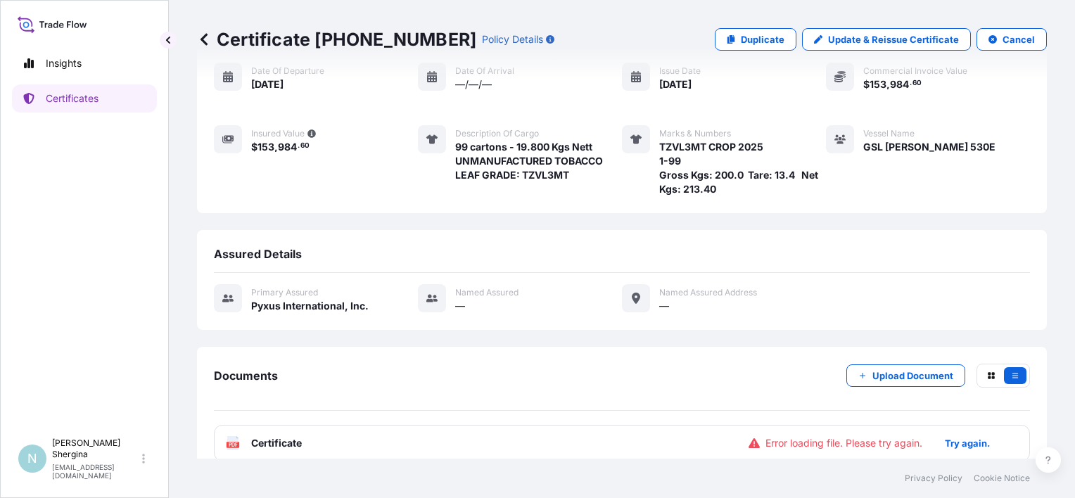
scroll to position [149, 0]
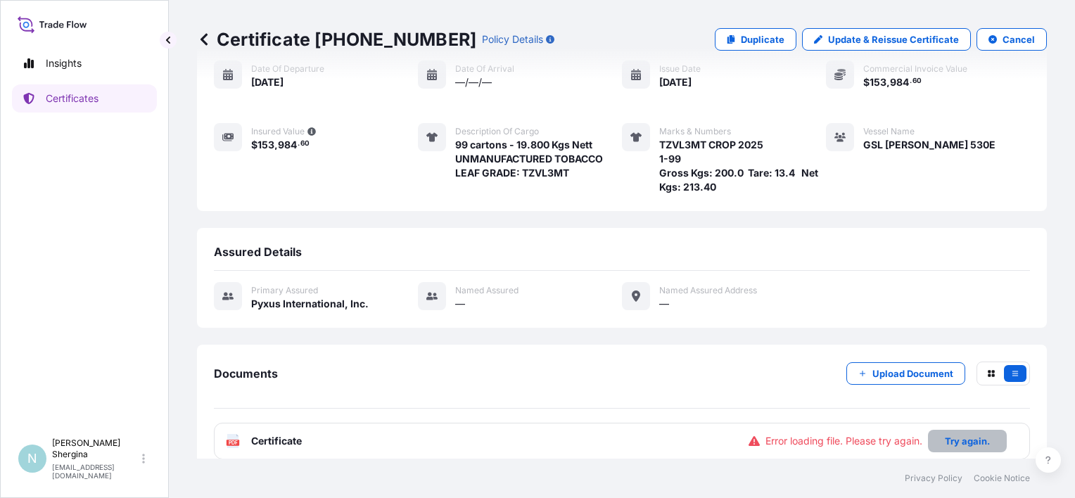
click at [954, 430] on button "Try again." at bounding box center [967, 441] width 79 height 23
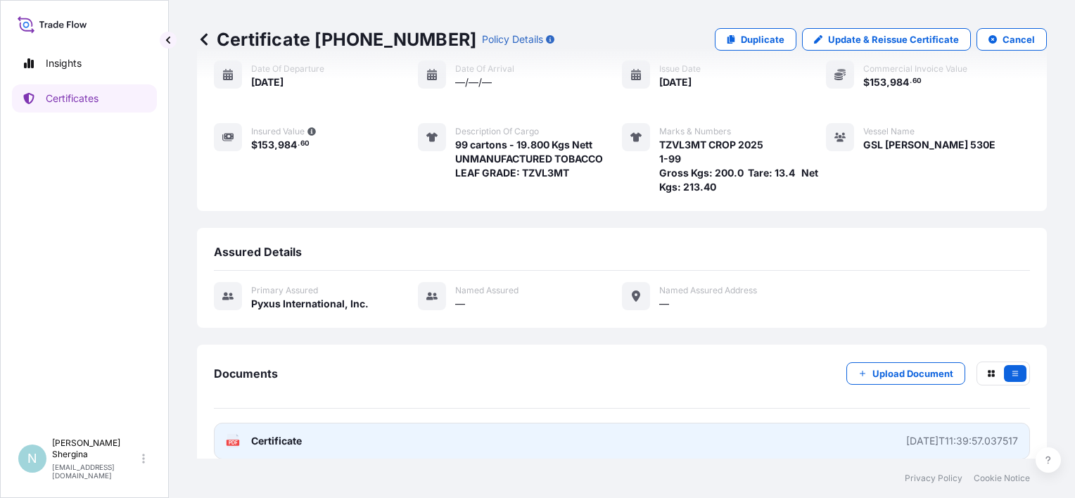
click at [818, 424] on link "PDF Certificate [DATE]T11:39:57.037517" at bounding box center [622, 441] width 816 height 37
